Goal: Go to known website: Access a specific website the user already knows

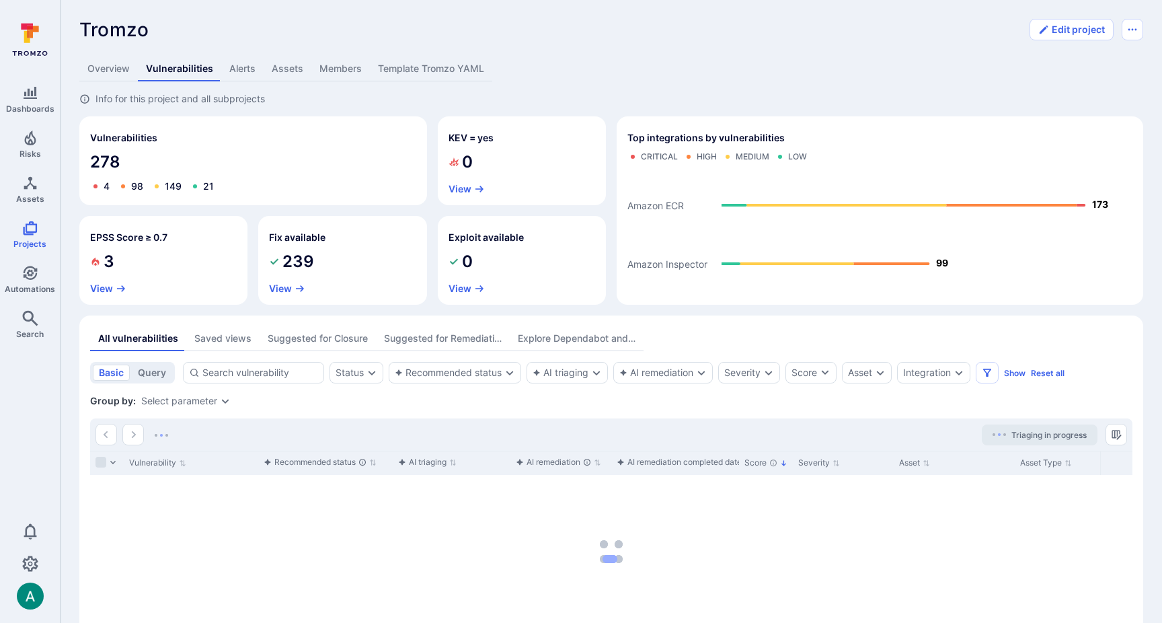
click at [152, 19] on div "Tromzo ... Show more" at bounding box center [550, 30] width 942 height 22
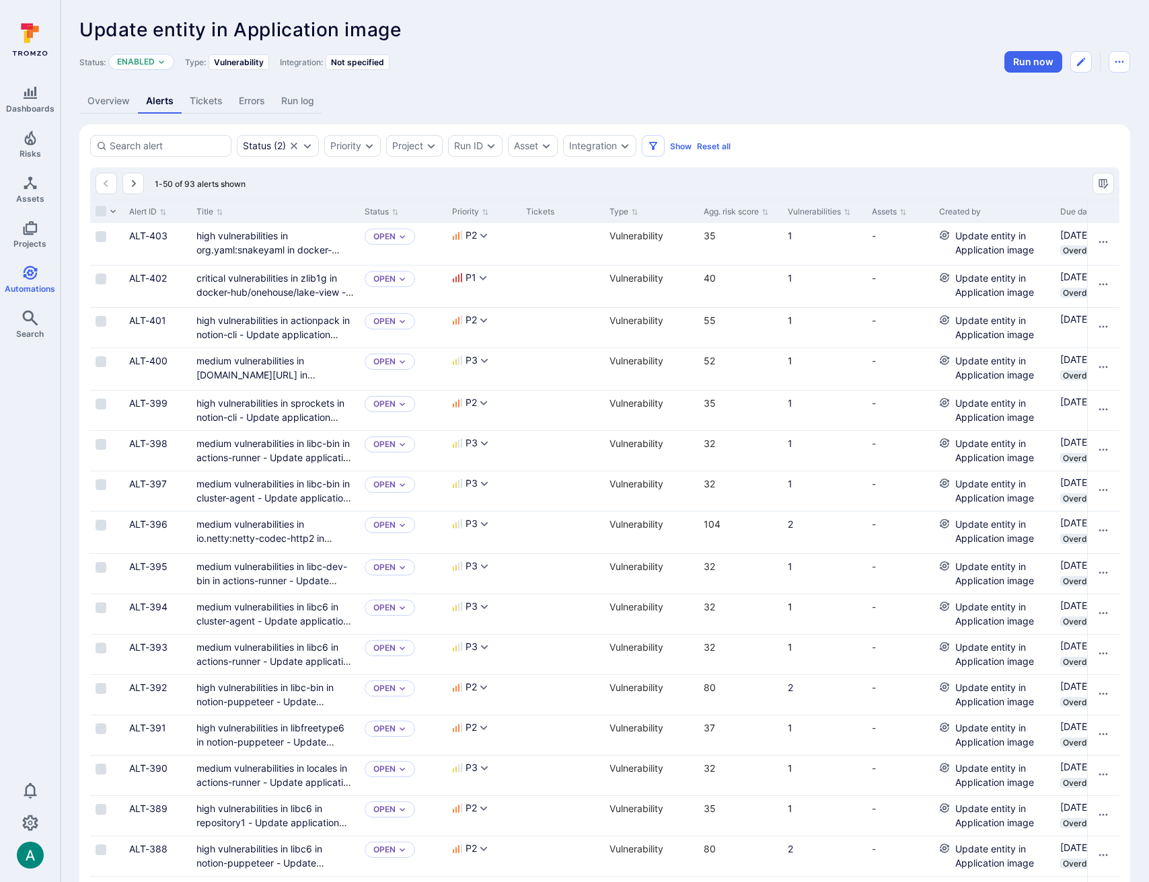
scroll to position [1430, 0]
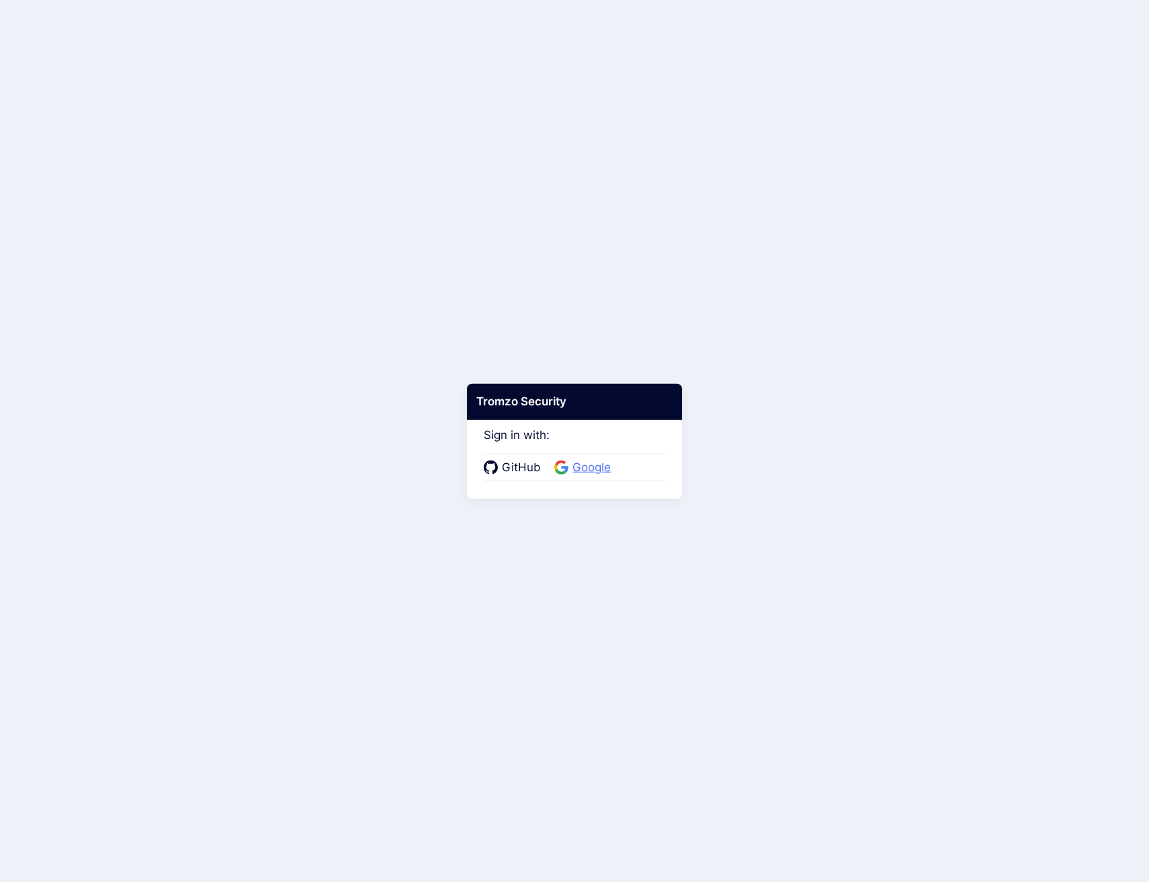
click at [583, 465] on span "Google" at bounding box center [591, 467] width 46 height 17
